Goal: Check status: Verify the current state of an ongoing process or item

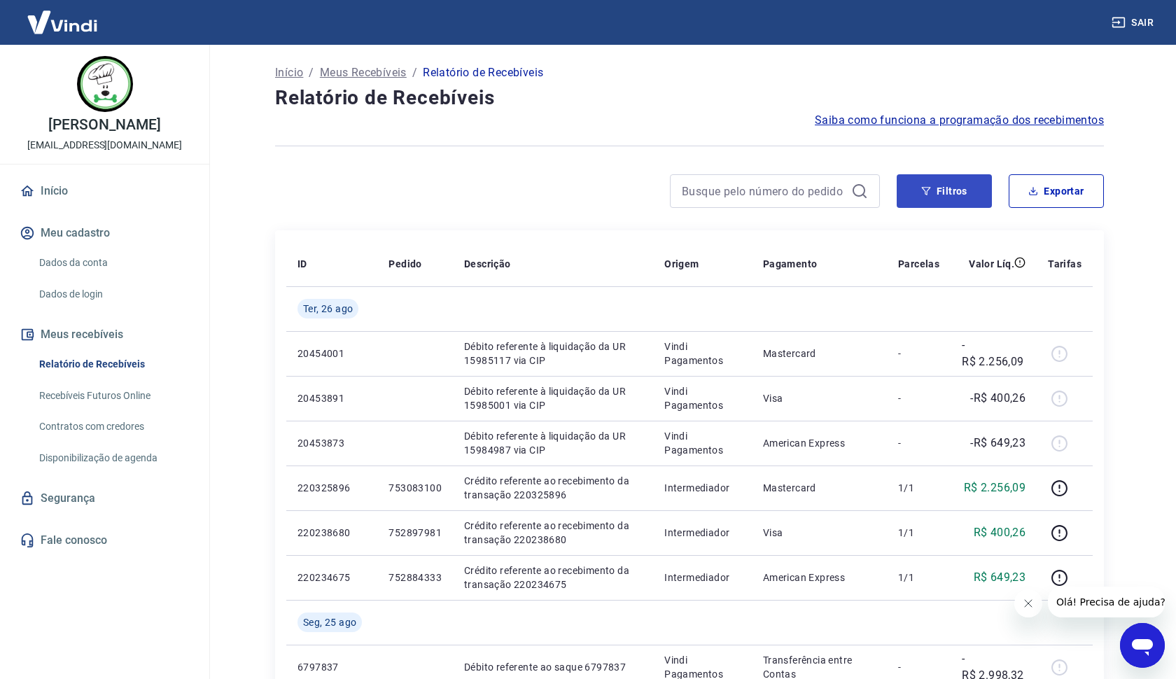
click at [963, 197] on button "Filtros" at bounding box center [944, 191] width 95 height 34
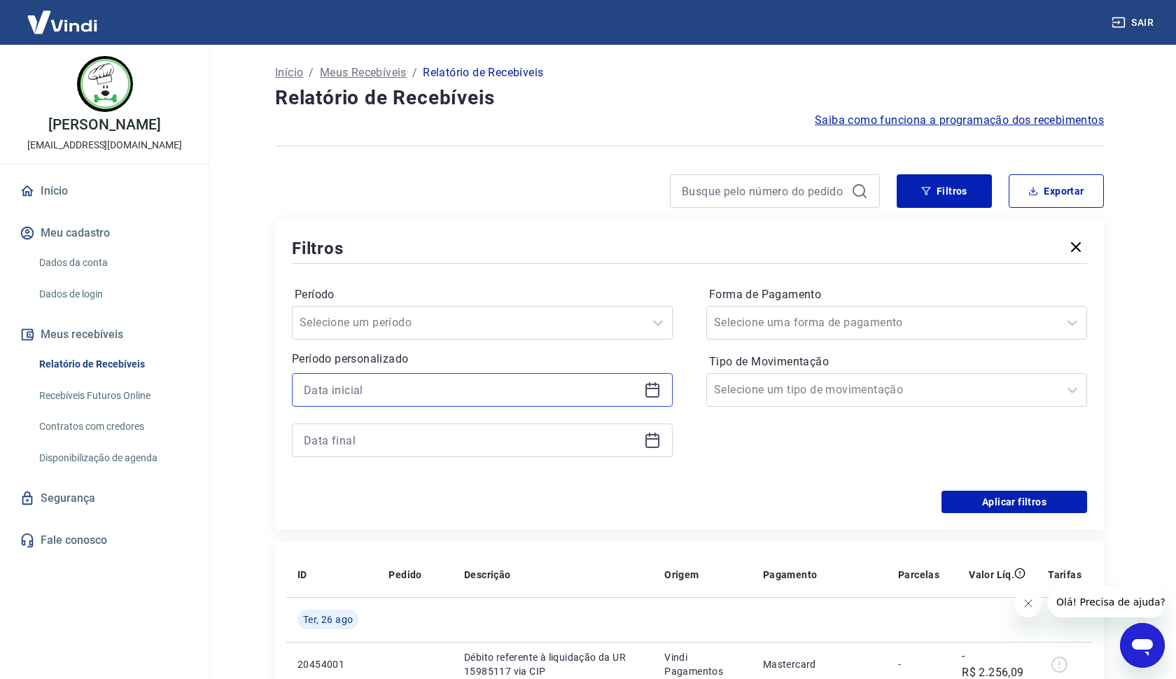
click at [368, 393] on input at bounding box center [471, 389] width 335 height 21
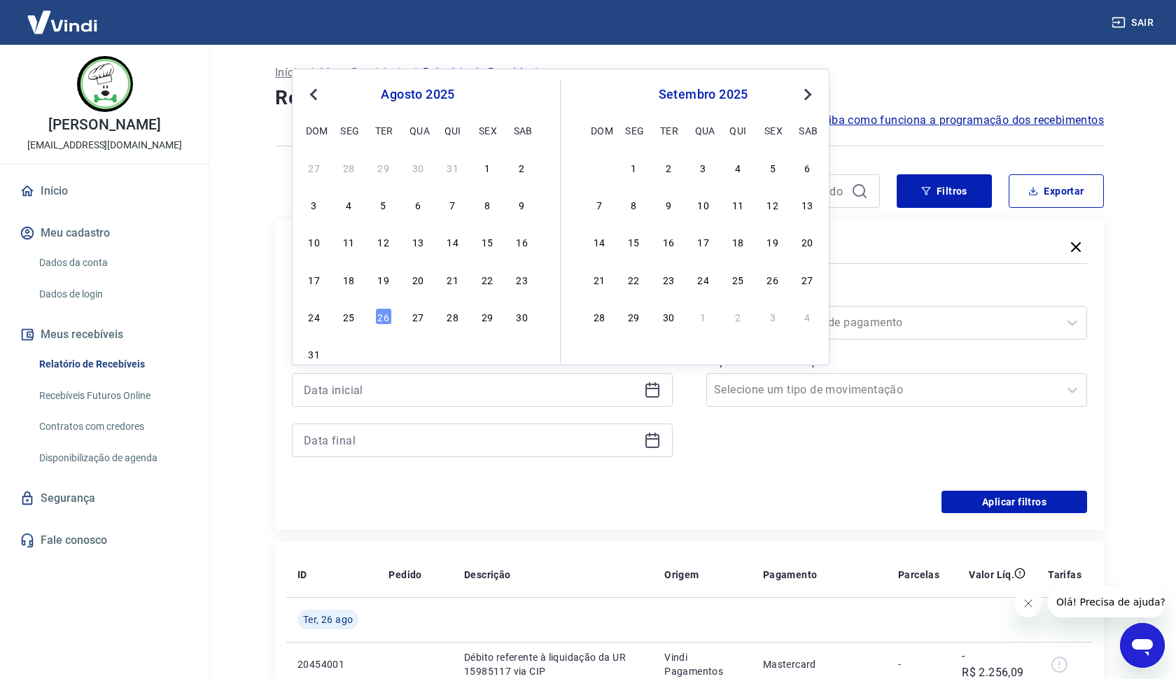
click at [315, 95] on span "Previous Month" at bounding box center [315, 94] width 0 height 16
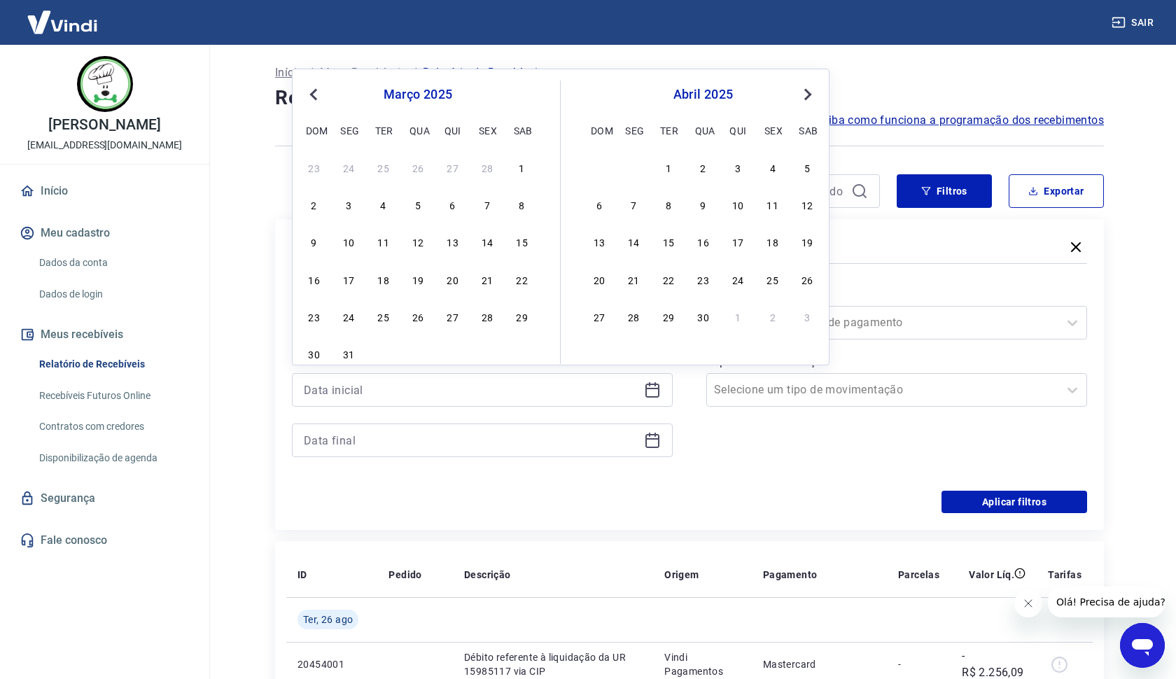
click at [315, 95] on span "Previous Month" at bounding box center [315, 94] width 0 height 16
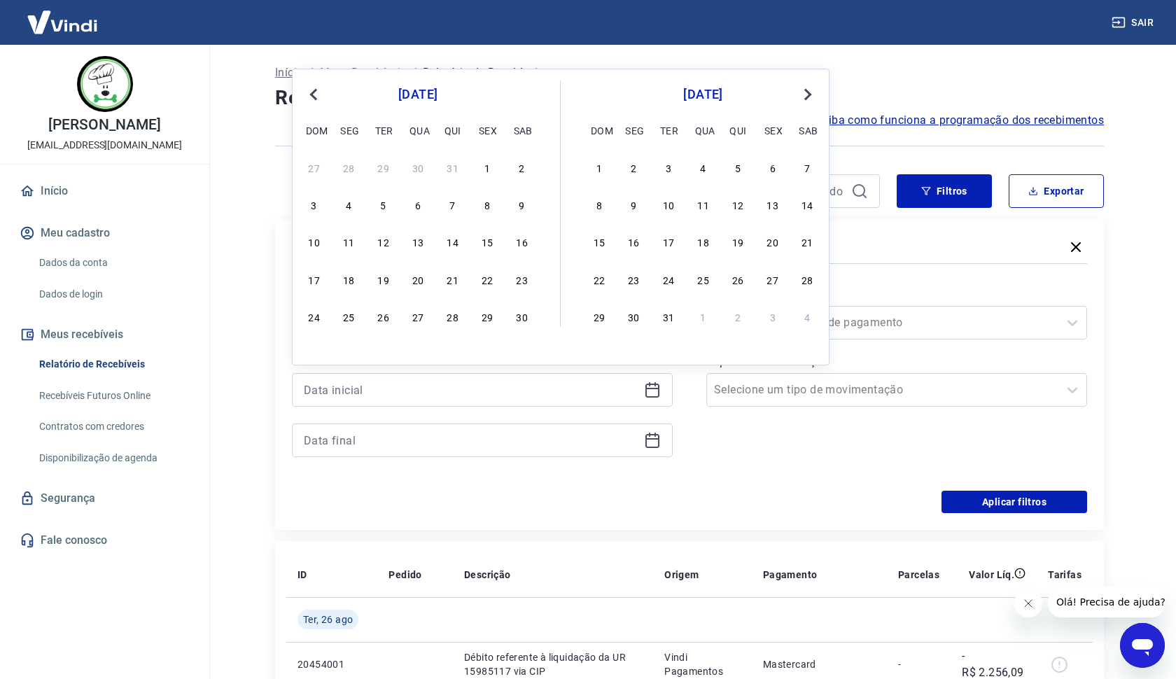
click at [315, 95] on span "Previous Month" at bounding box center [315, 94] width 0 height 16
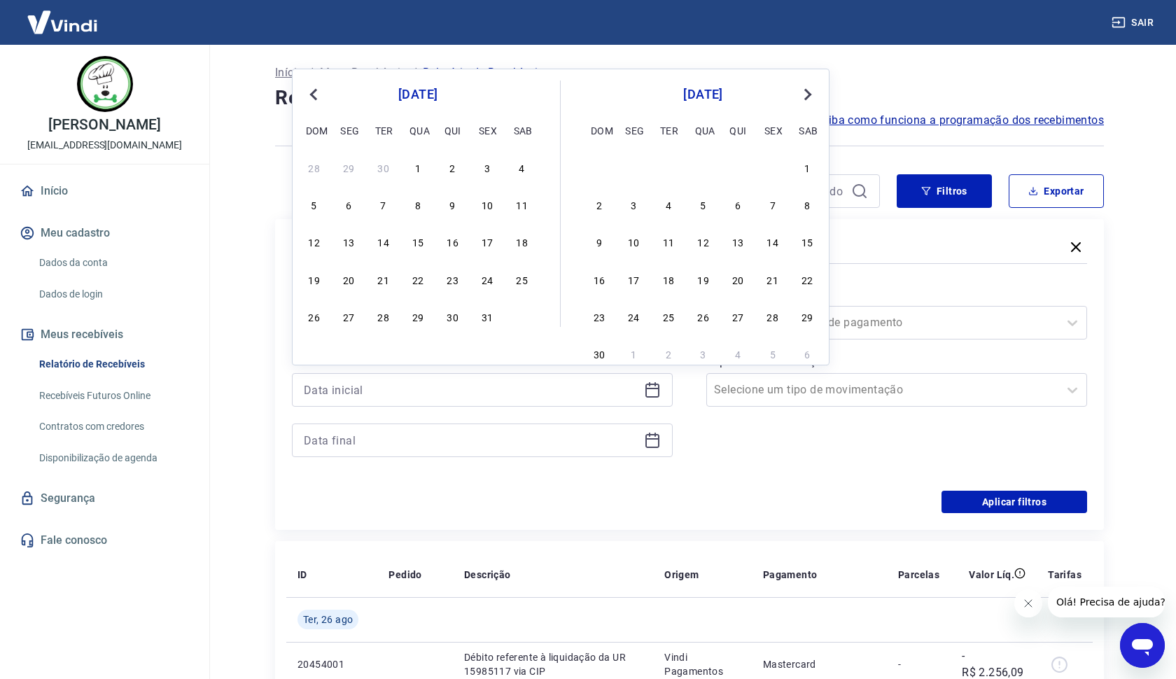
click at [315, 95] on span "Previous Month" at bounding box center [315, 94] width 0 height 16
click at [487, 173] on div "1" at bounding box center [487, 167] width 17 height 17
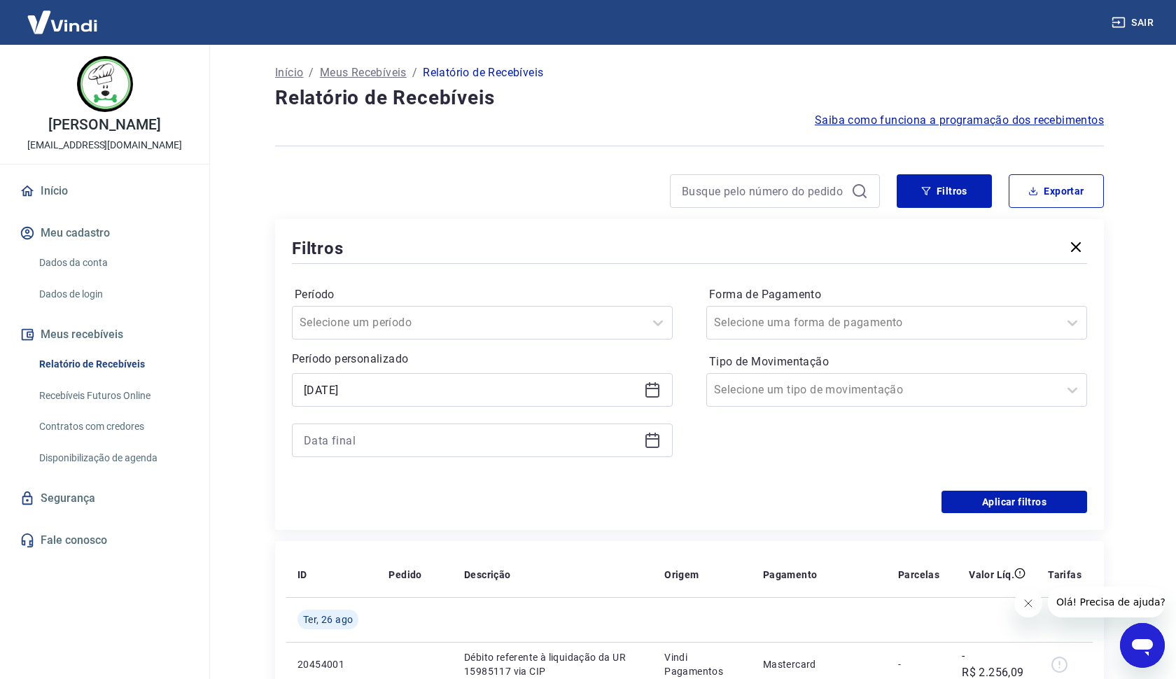
type input "[DATE]"
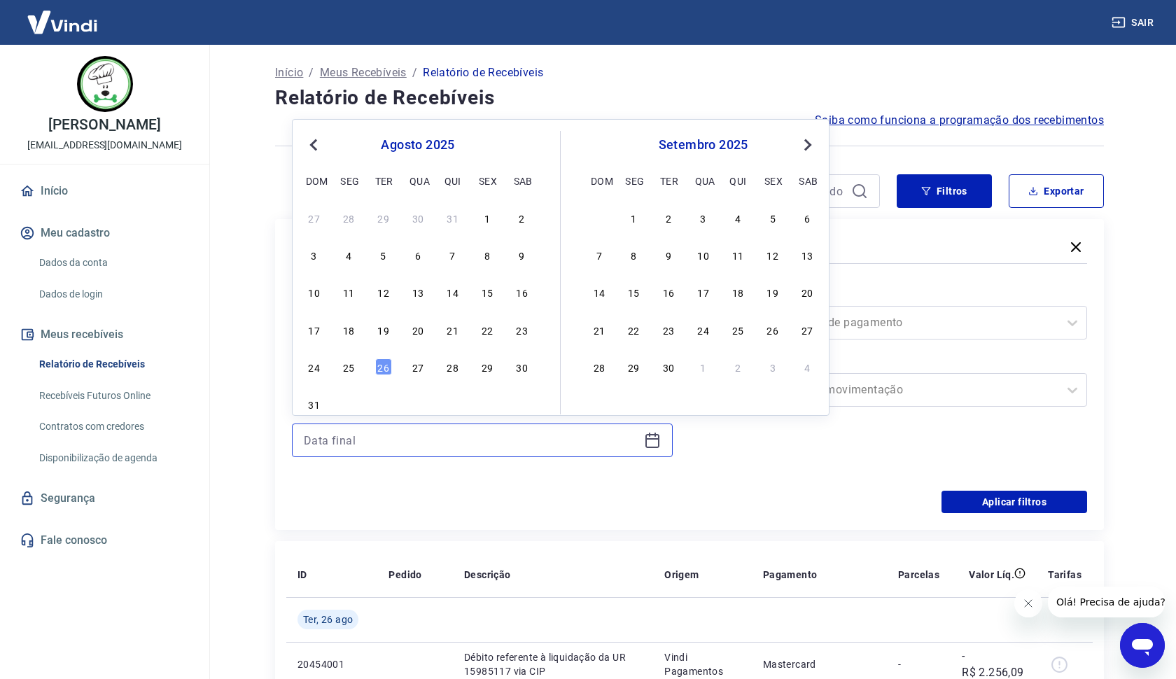
click at [374, 437] on input at bounding box center [471, 440] width 335 height 21
click at [313, 137] on button "Previous Month" at bounding box center [313, 145] width 17 height 17
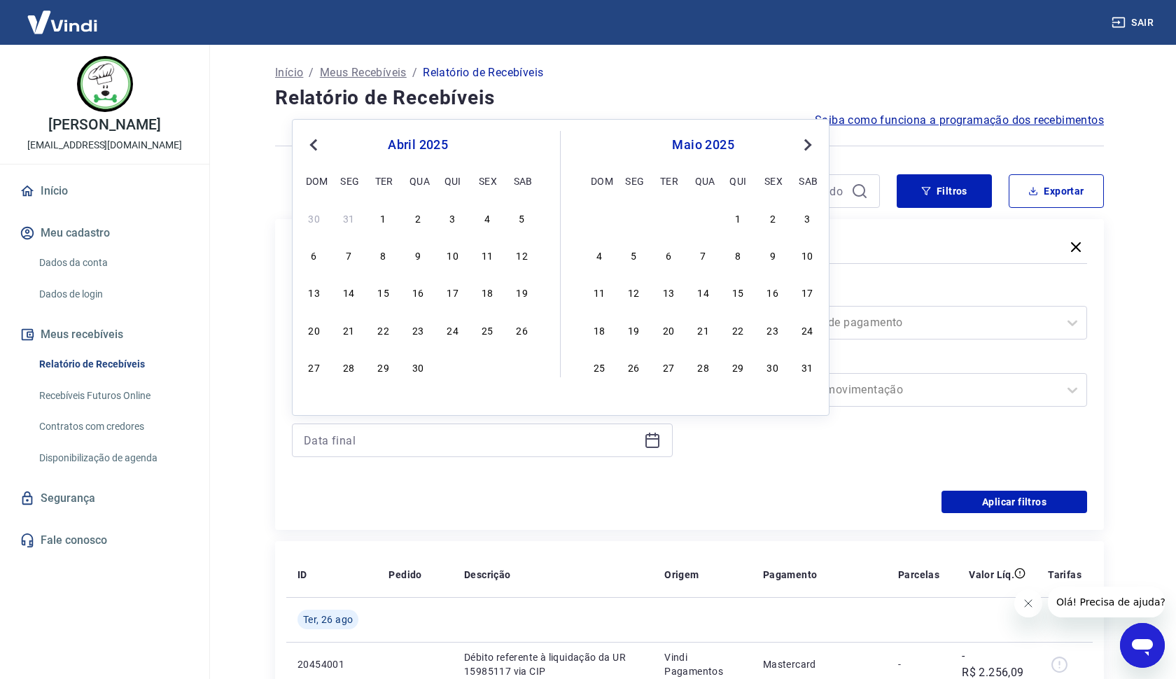
click at [313, 137] on button "Previous Month" at bounding box center [313, 145] width 17 height 17
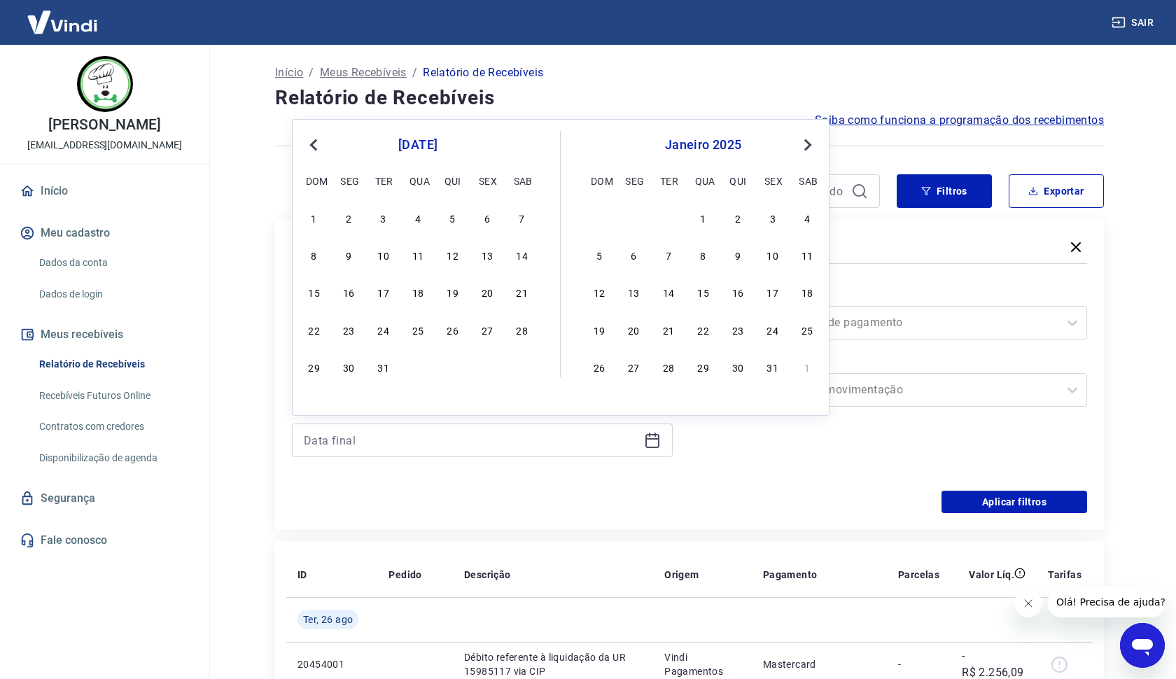
click at [313, 137] on button "Previous Month" at bounding box center [313, 145] width 17 height 17
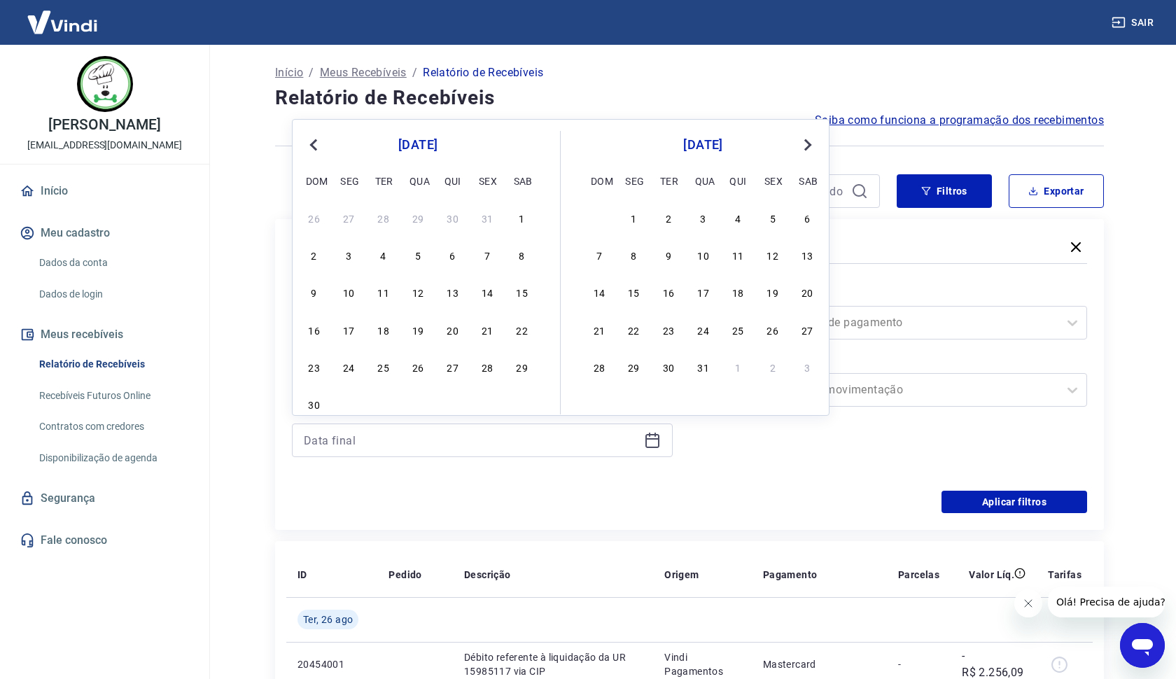
click at [313, 137] on button "Previous Month" at bounding box center [313, 145] width 17 height 17
click at [315, 144] on span "Previous Month" at bounding box center [315, 145] width 0 height 16
click at [315, 405] on div "31" at bounding box center [314, 404] width 17 height 17
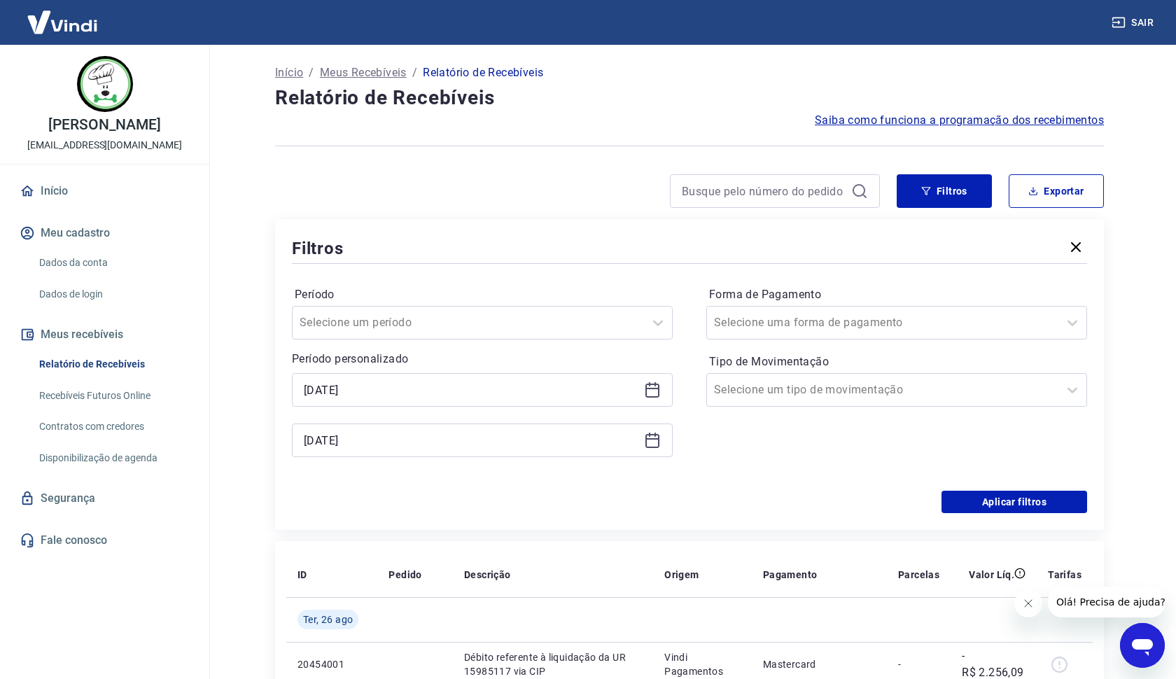
type input "[DATE]"
click at [976, 506] on button "Aplicar filtros" at bounding box center [1015, 502] width 146 height 22
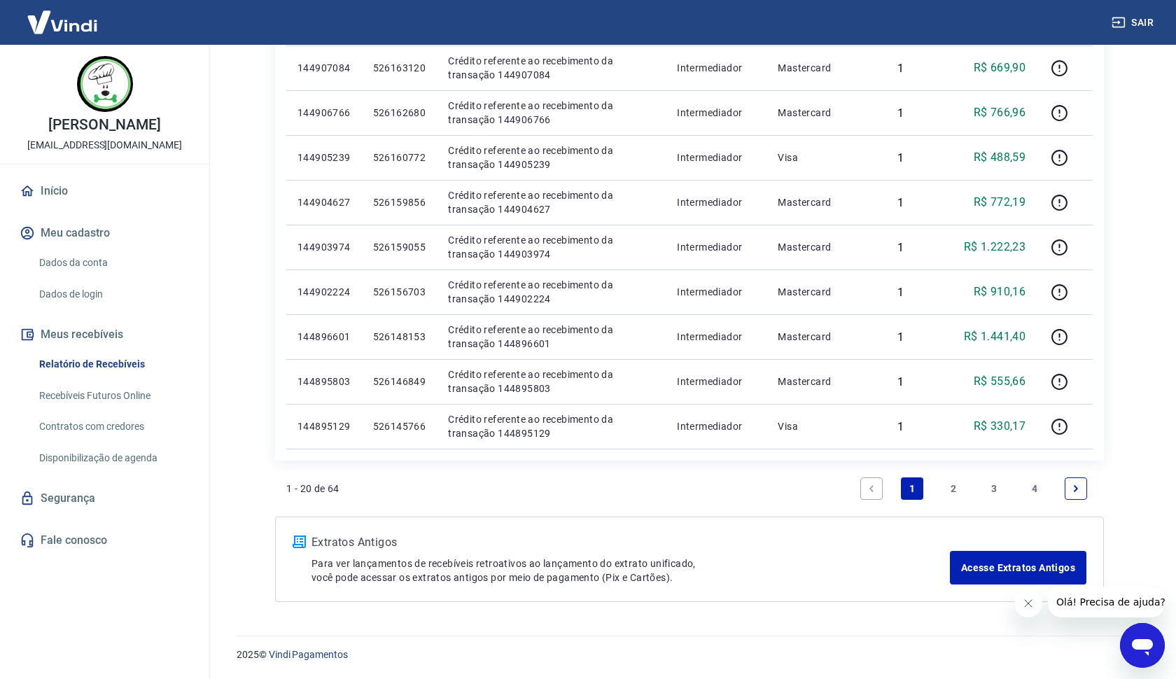
scroll to position [913, 0]
click at [1031, 487] on link "4" at bounding box center [1035, 489] width 22 height 22
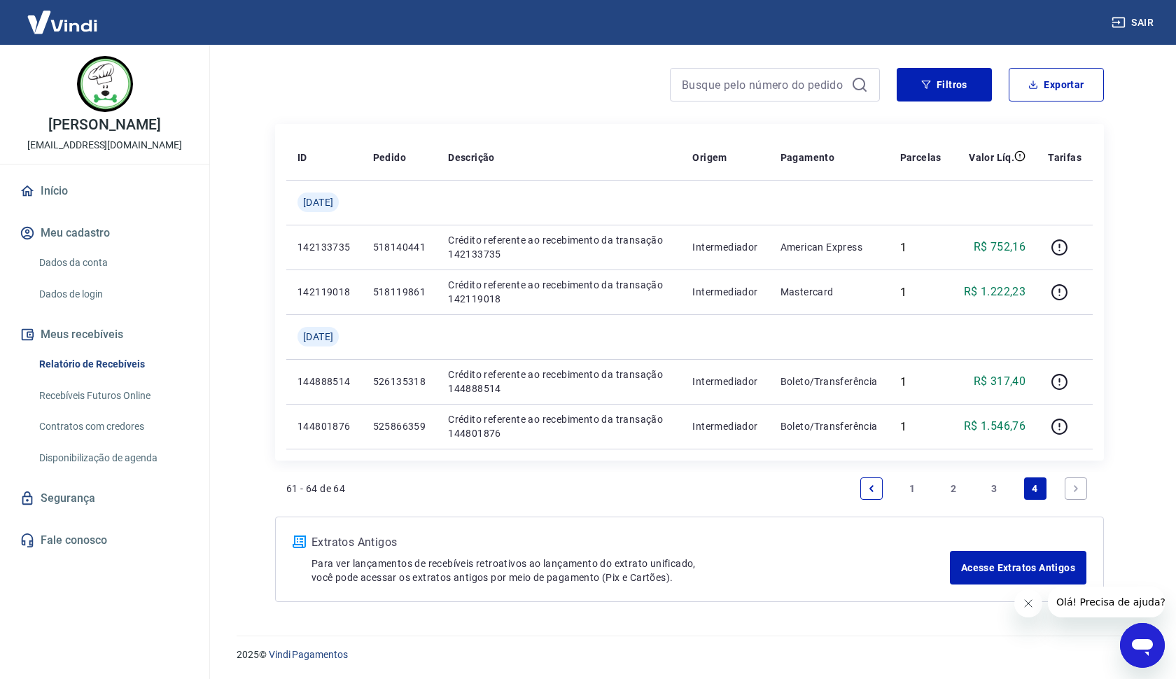
scroll to position [106, 0]
click at [1001, 487] on link "3" at bounding box center [994, 489] width 22 height 22
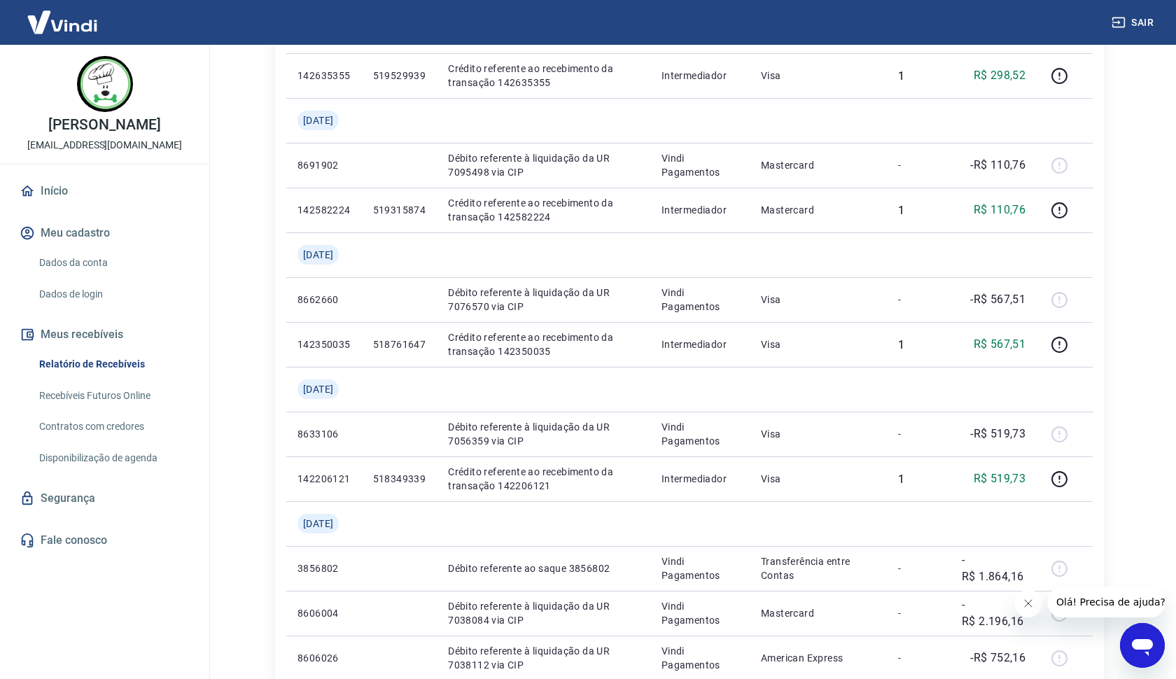
scroll to position [1084, 0]
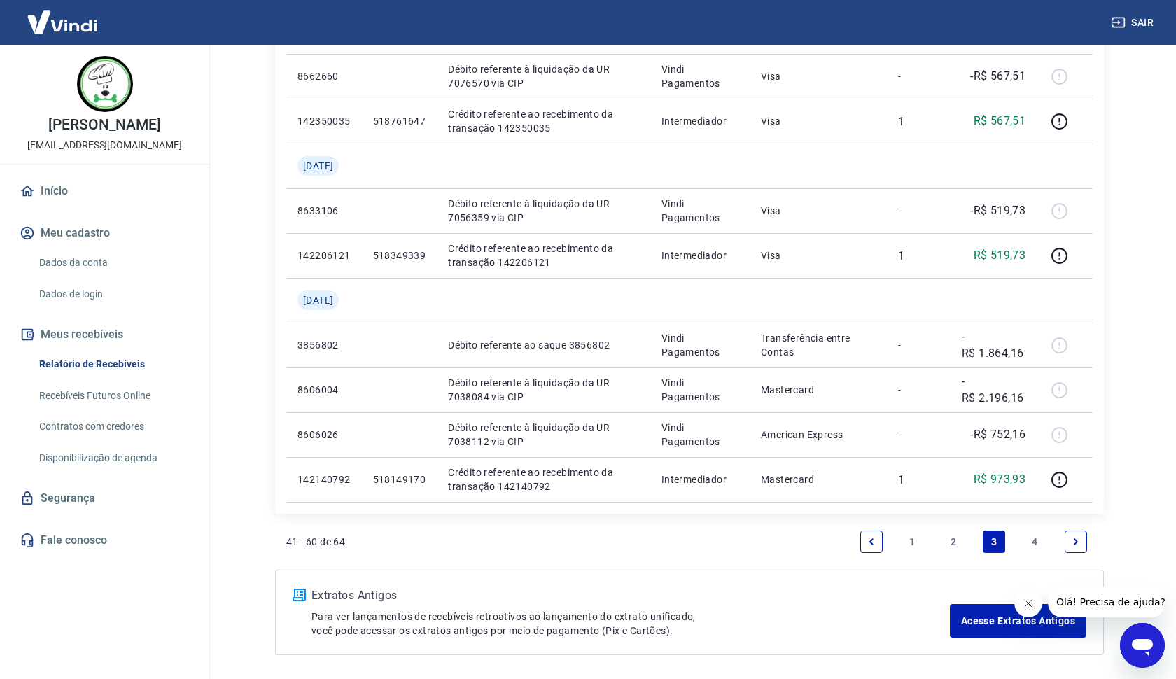
click at [951, 540] on link "2" at bounding box center [953, 542] width 22 height 22
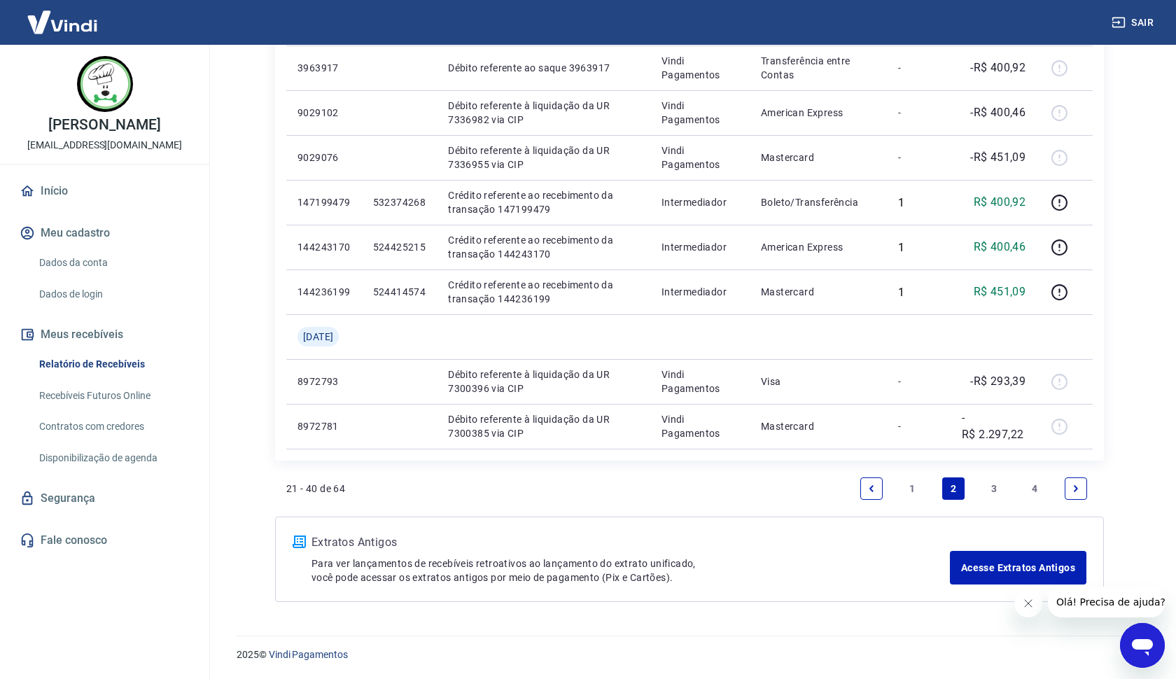
scroll to position [1047, 0]
click at [923, 483] on link "1" at bounding box center [912, 489] width 22 height 22
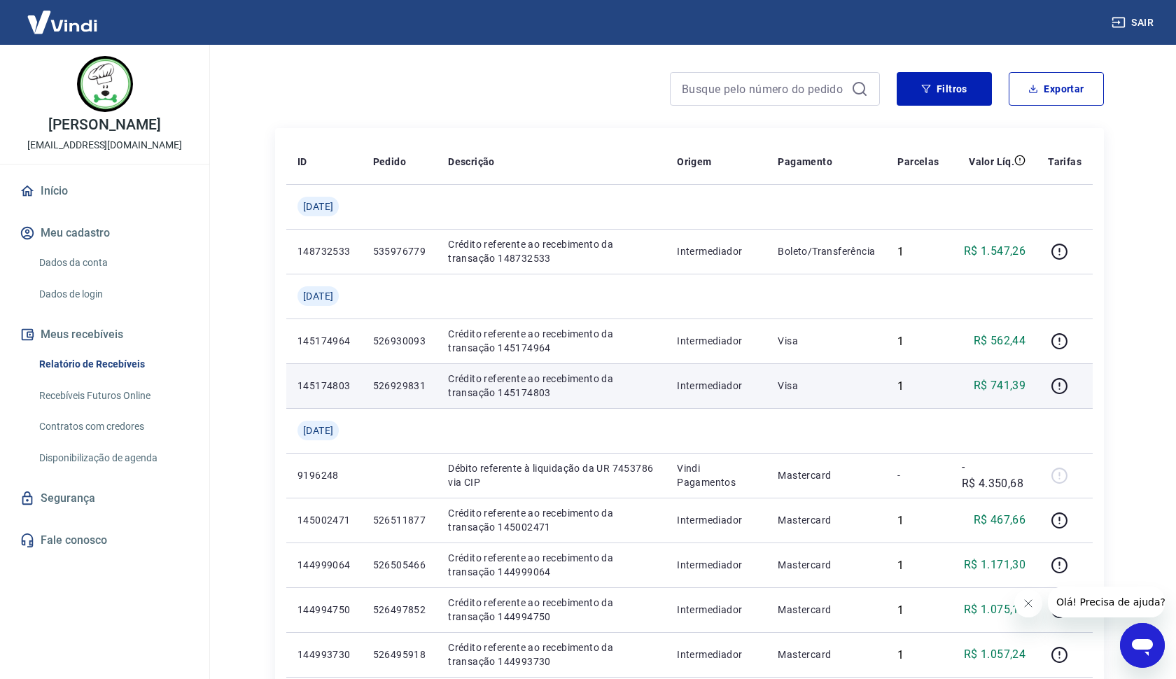
scroll to position [94, 0]
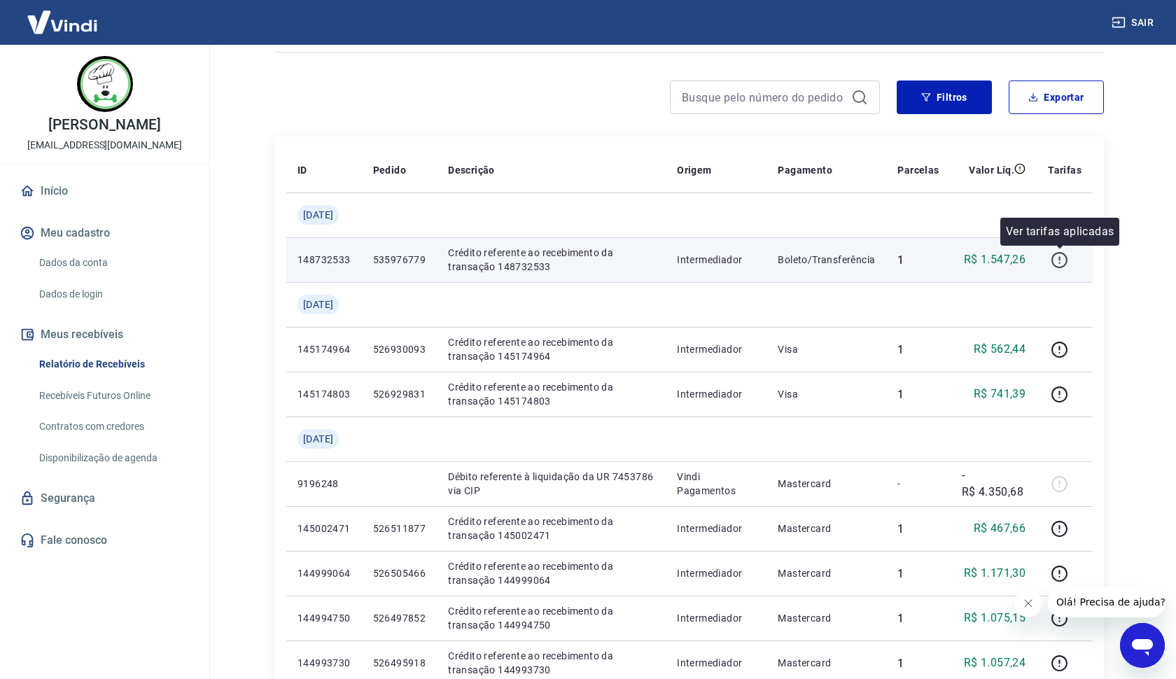
click at [1062, 262] on icon "button" at bounding box center [1060, 260] width 18 height 18
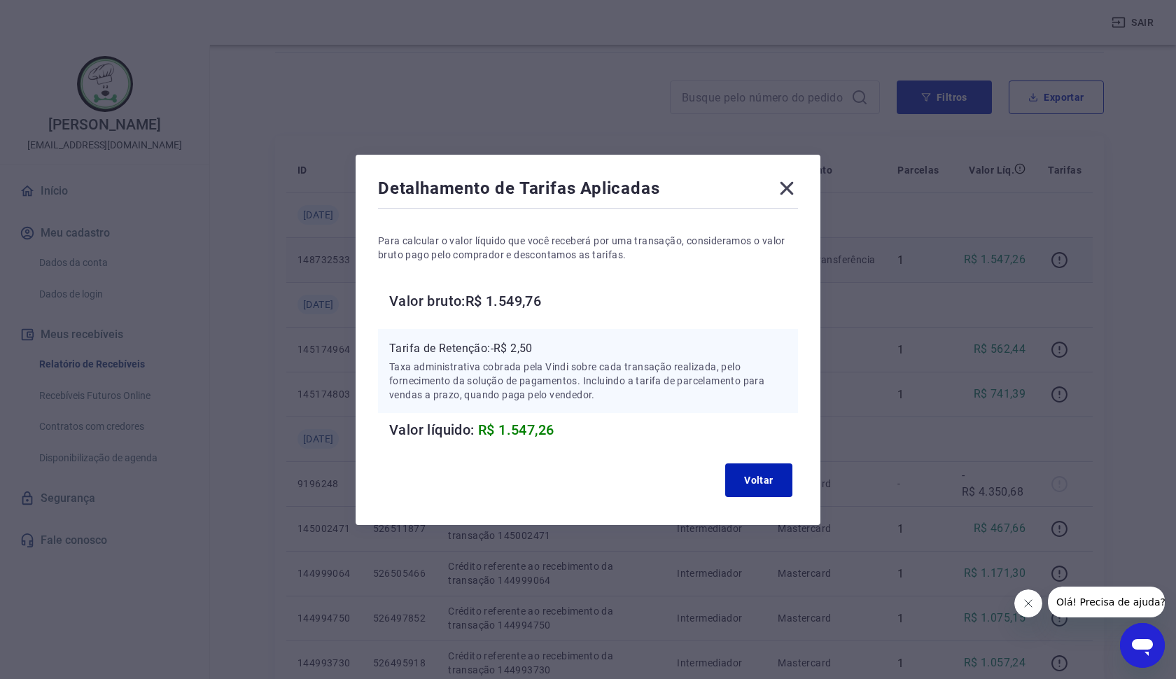
click at [788, 191] on icon at bounding box center [787, 188] width 22 height 22
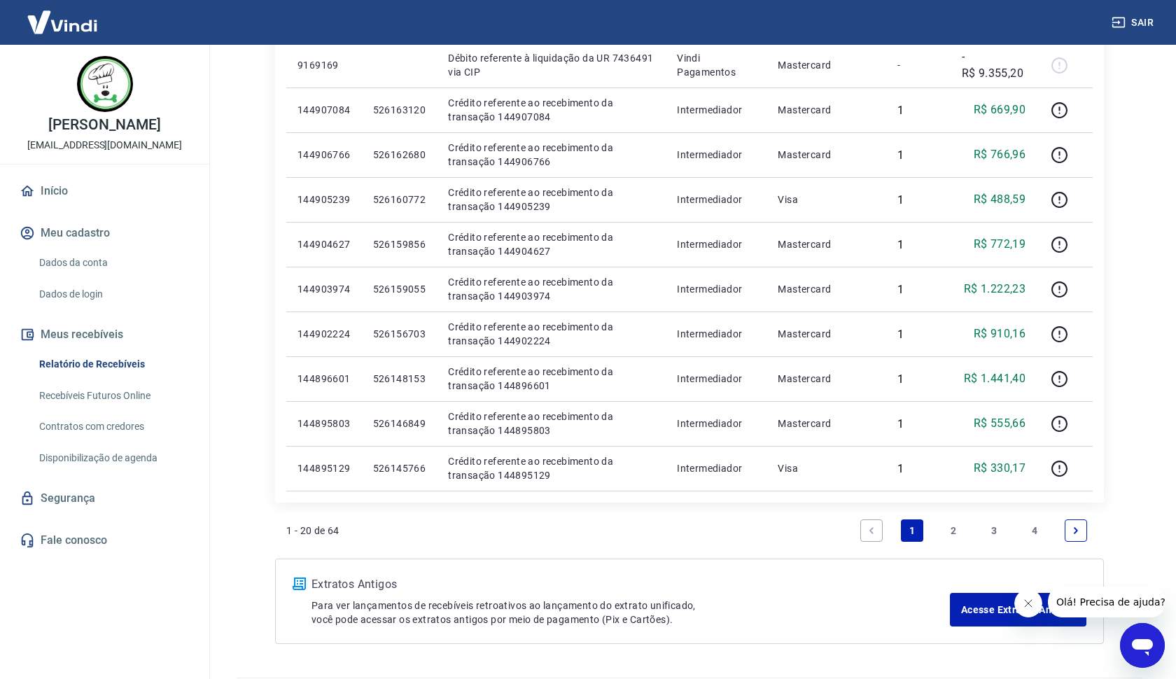
scroll to position [900, 0]
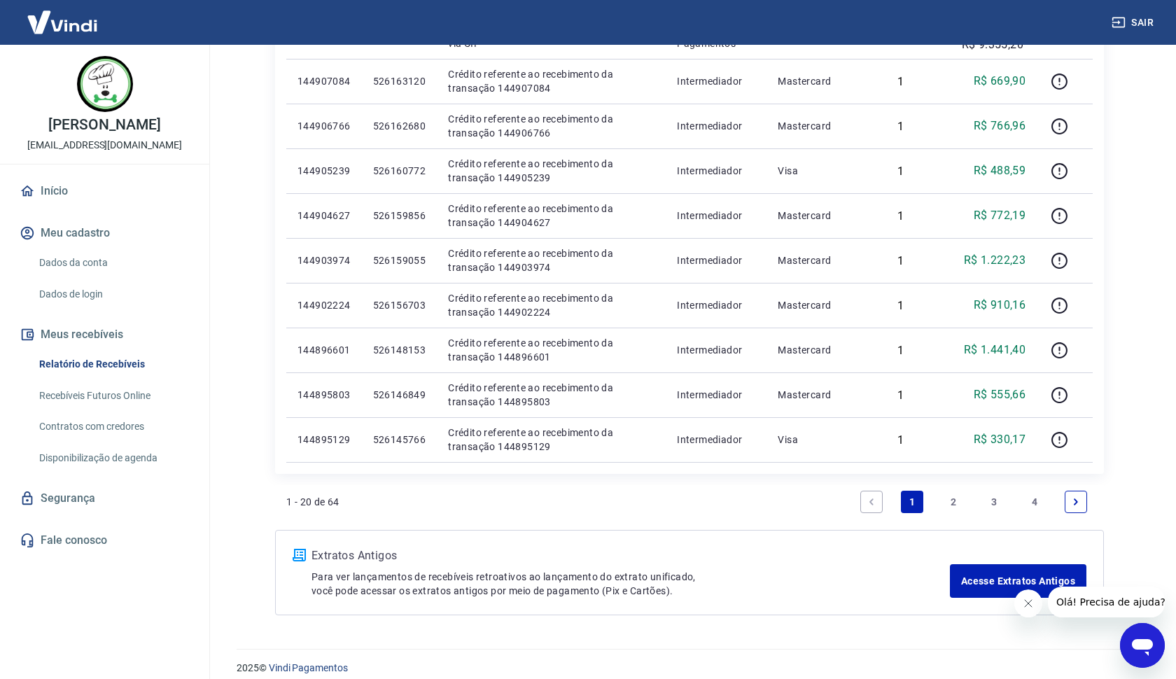
click at [947, 506] on link "2" at bounding box center [953, 502] width 22 height 22
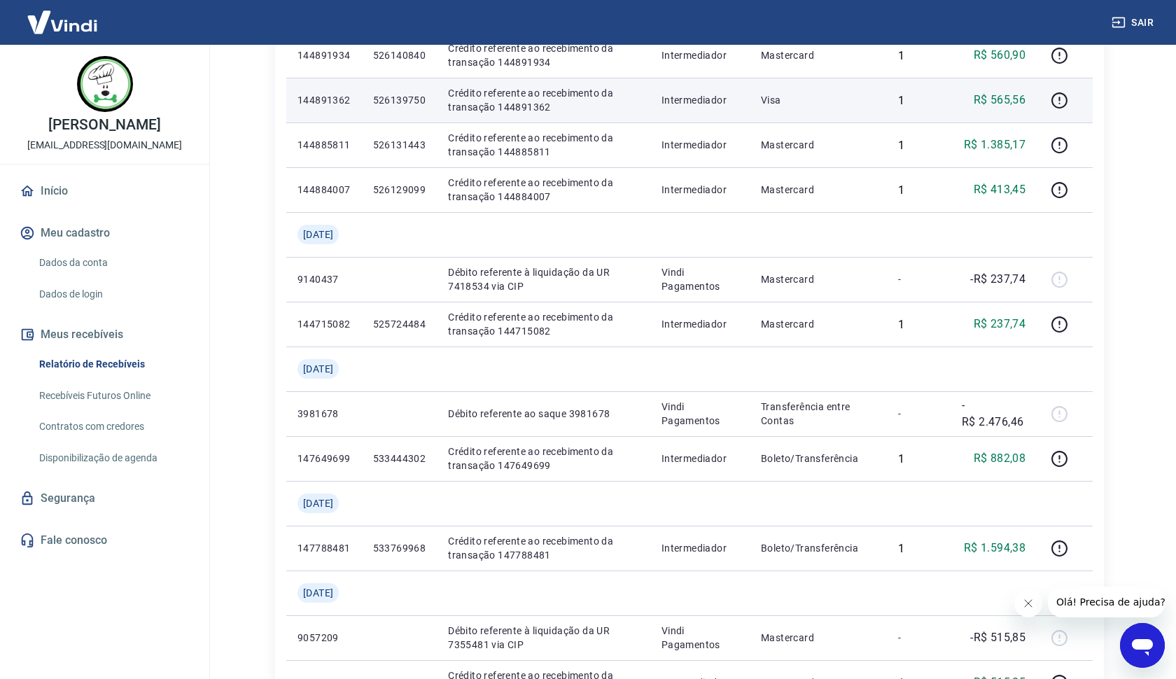
scroll to position [344, 0]
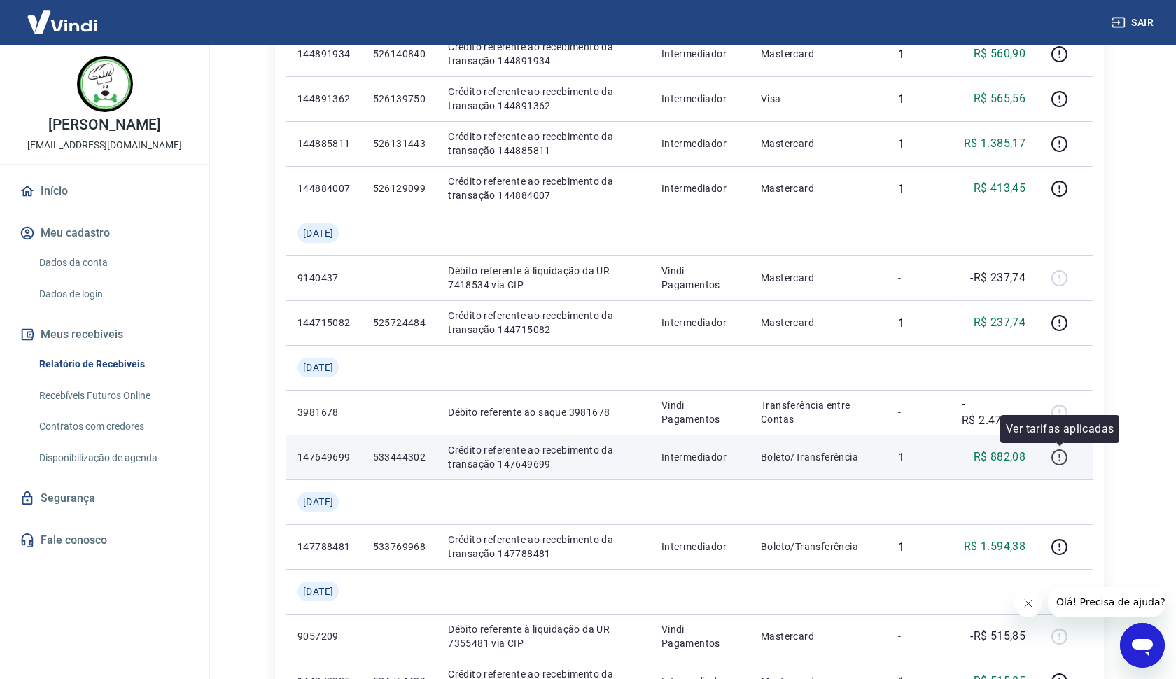
click at [1062, 458] on icon "button" at bounding box center [1060, 458] width 18 height 18
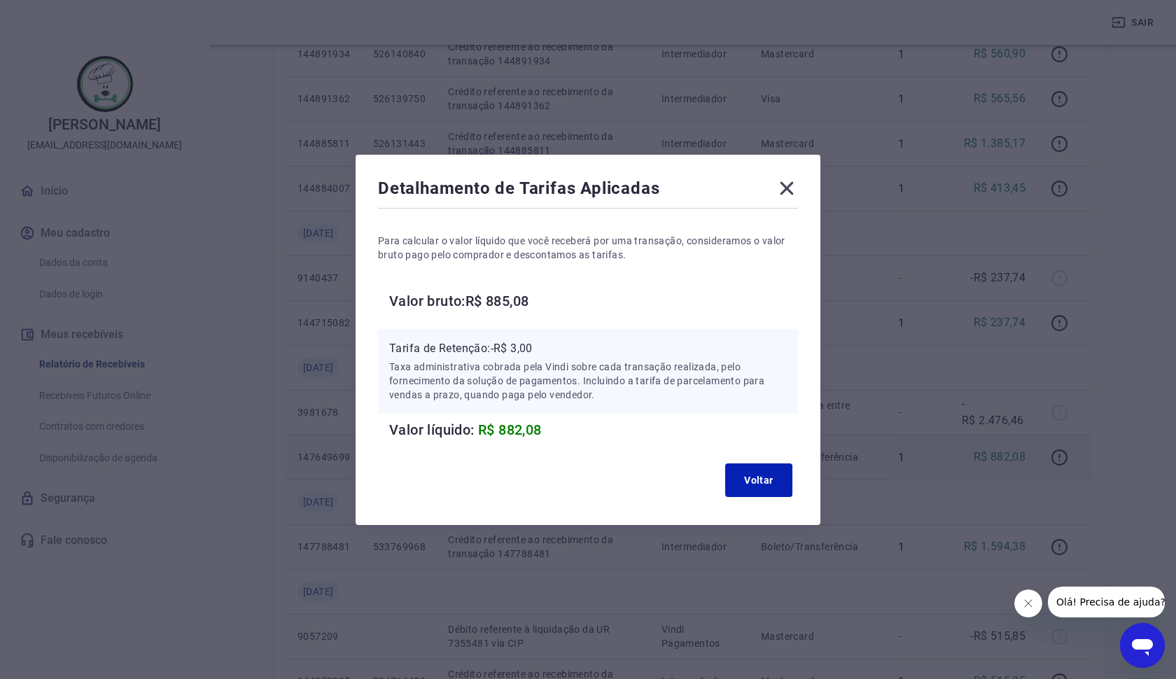
click at [793, 186] on icon at bounding box center [787, 188] width 22 height 22
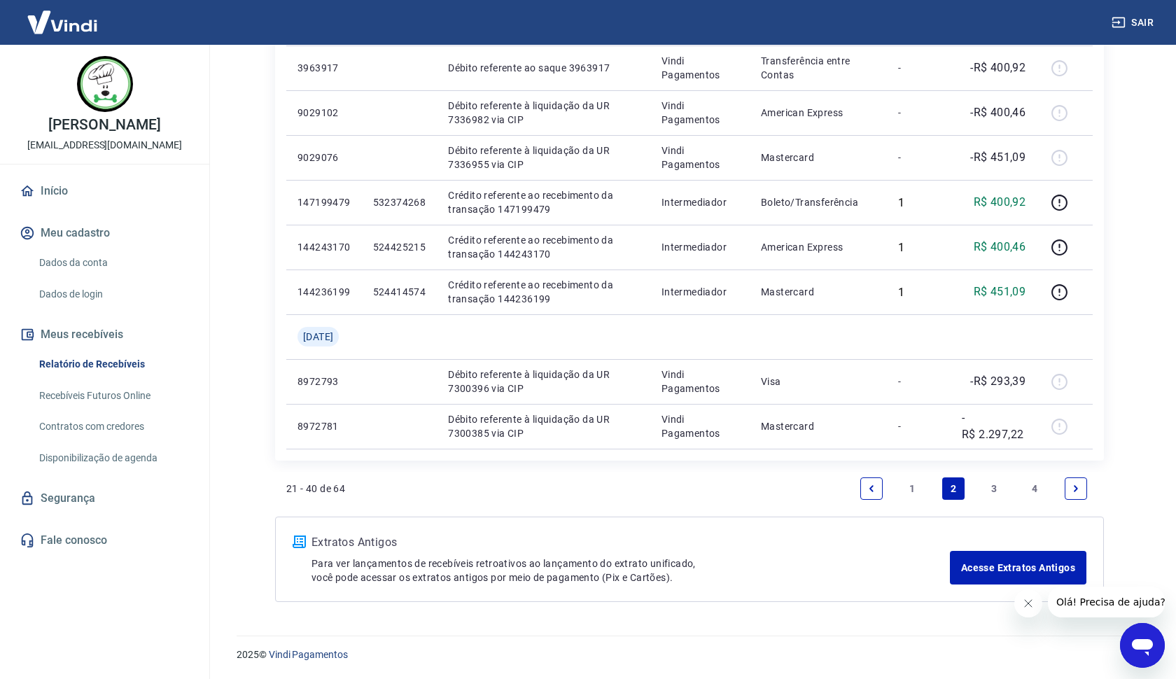
scroll to position [1047, 0]
click at [910, 492] on link "1" at bounding box center [912, 489] width 22 height 22
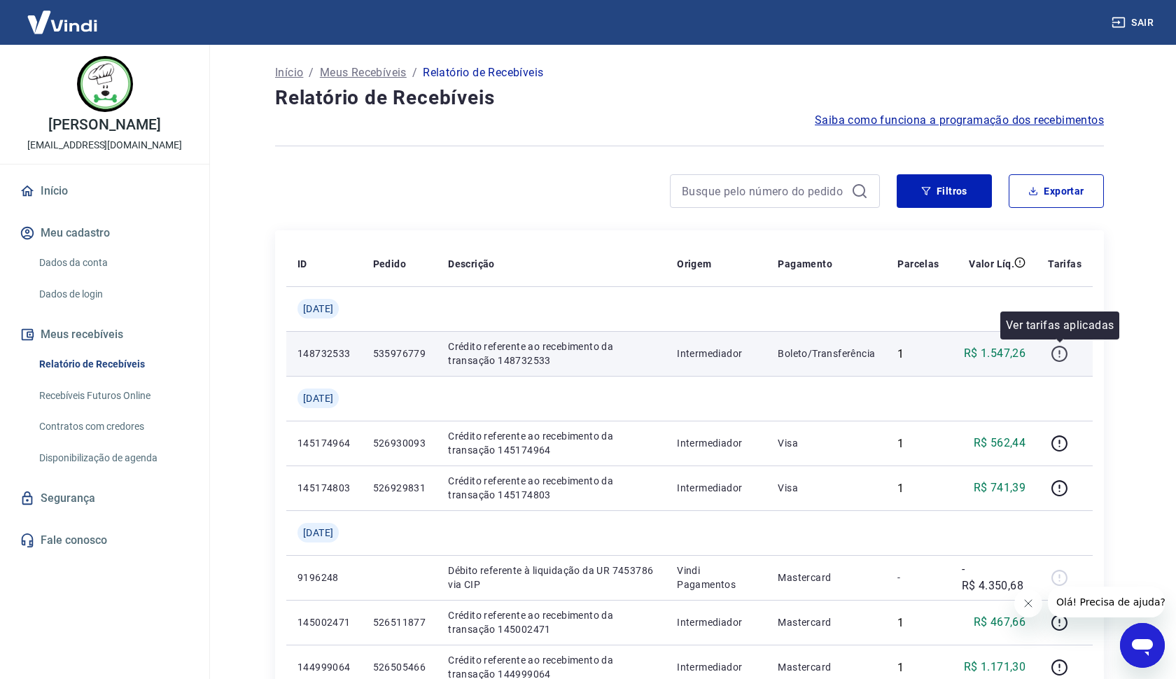
click at [1062, 349] on icon "button" at bounding box center [1060, 354] width 18 height 18
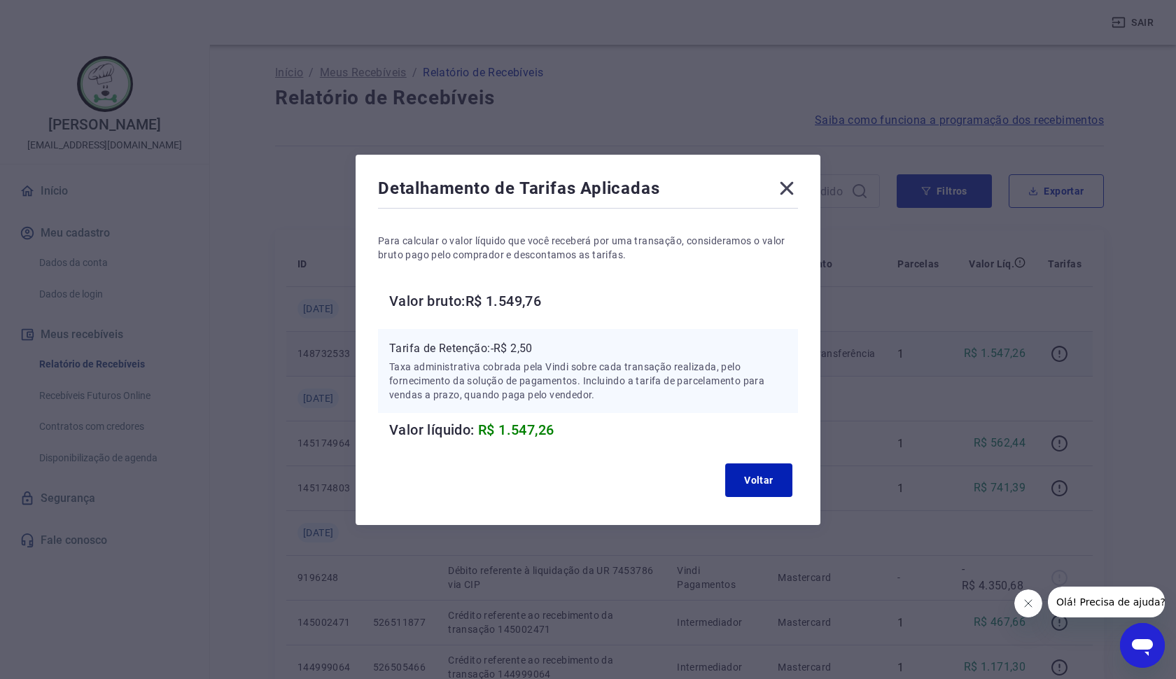
click at [785, 187] on icon at bounding box center [787, 187] width 13 height 13
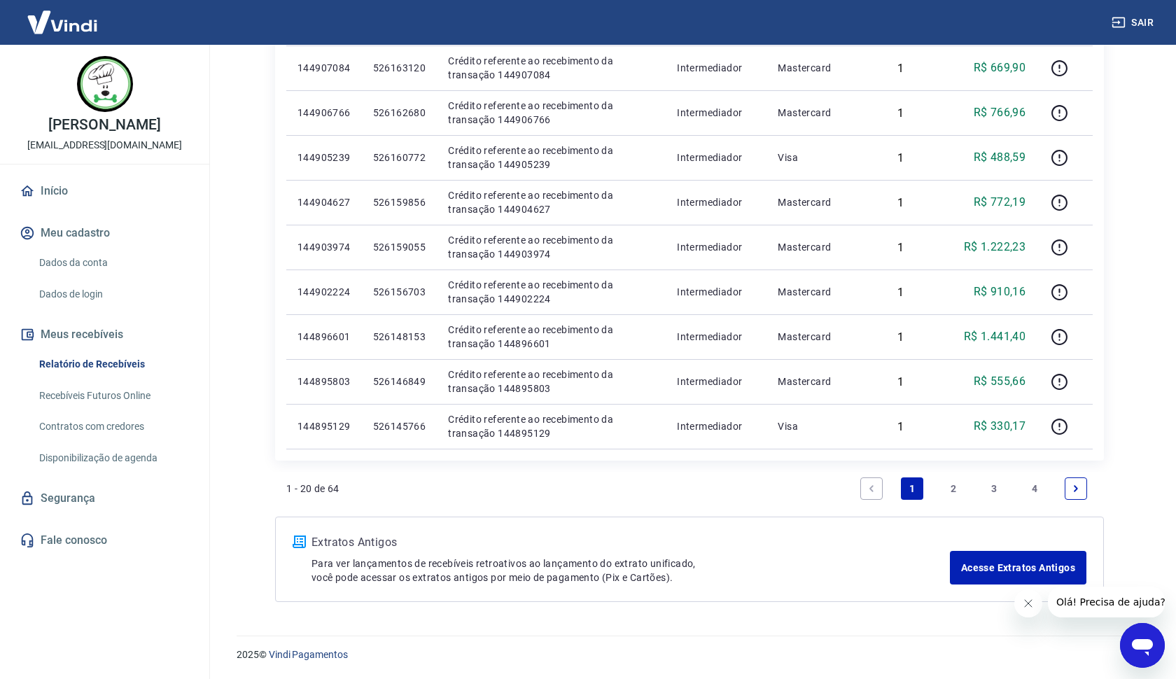
scroll to position [913, 0]
click at [952, 496] on link "2" at bounding box center [953, 489] width 22 height 22
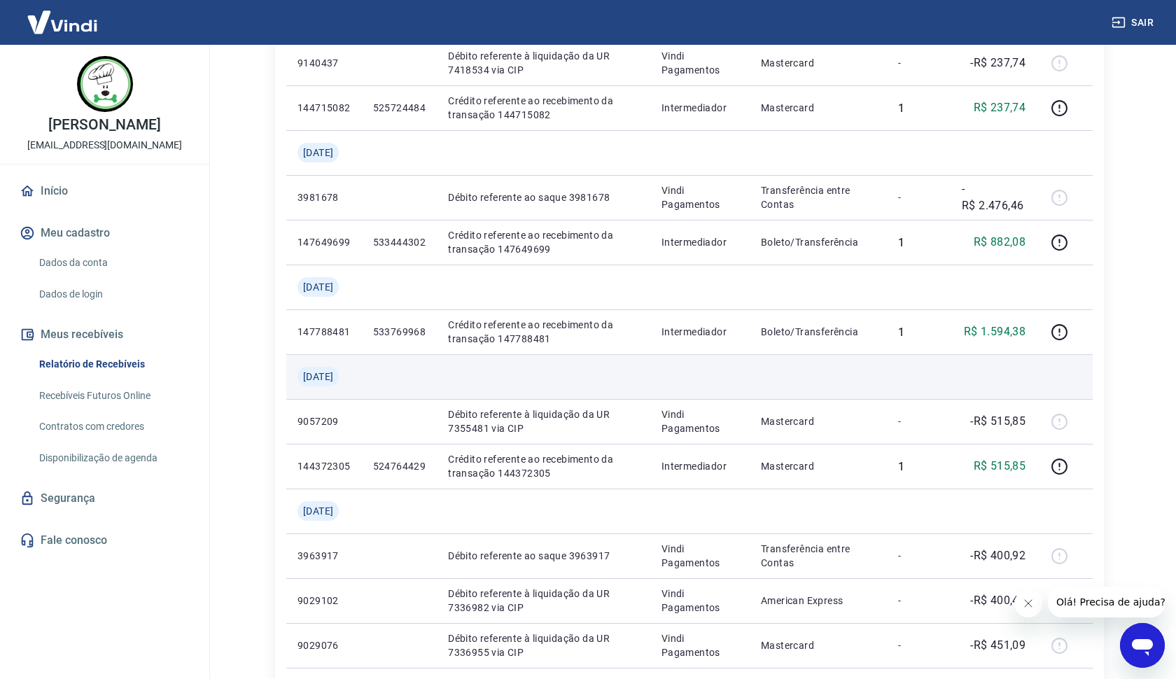
scroll to position [559, 0]
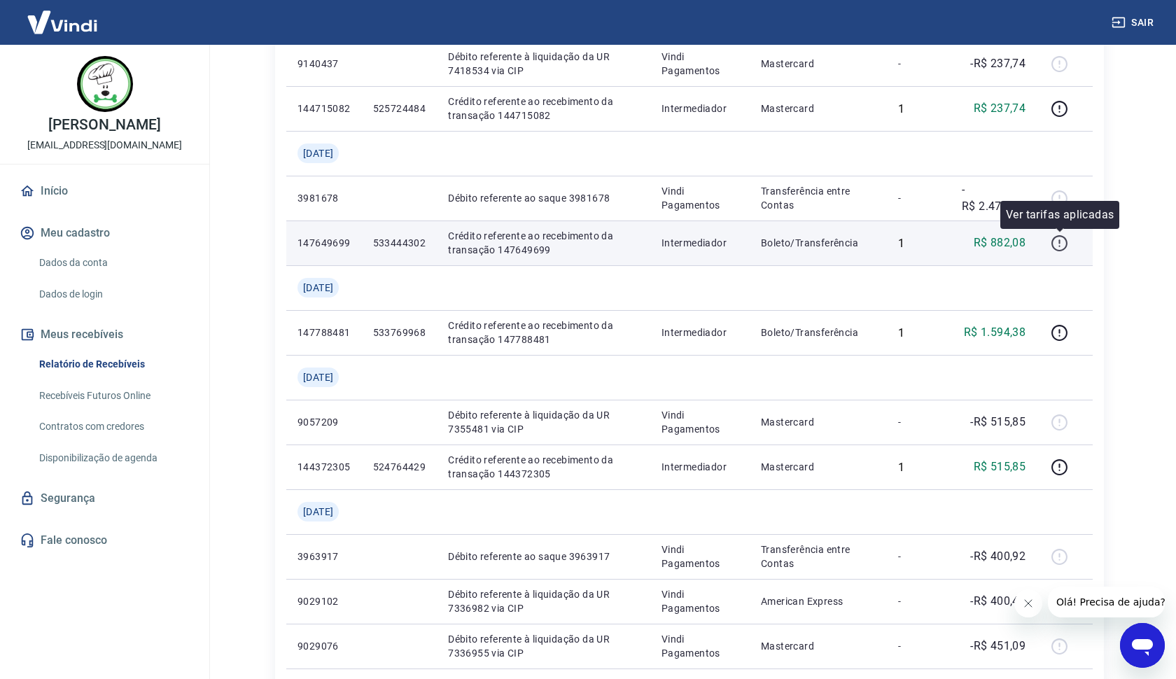
click at [1060, 244] on icon "button" at bounding box center [1059, 241] width 1 height 4
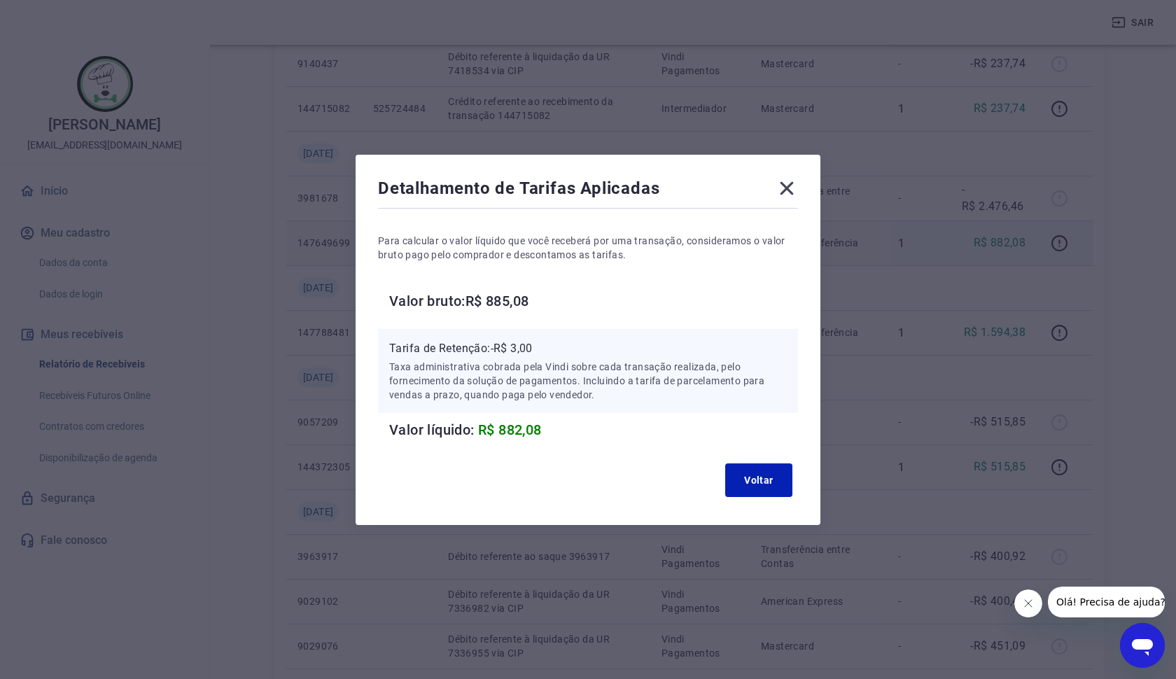
click at [794, 186] on icon at bounding box center [787, 188] width 22 height 22
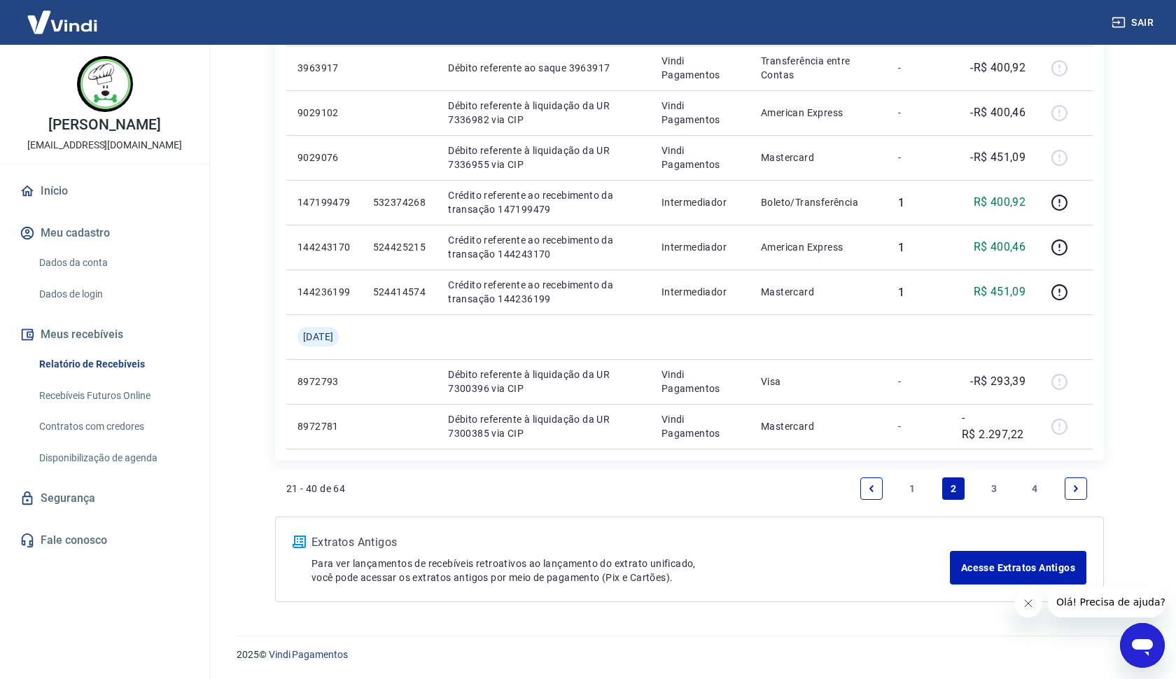
scroll to position [1047, 0]
click at [917, 492] on link "1" at bounding box center [912, 489] width 22 height 22
